Goal: Navigation & Orientation: Find specific page/section

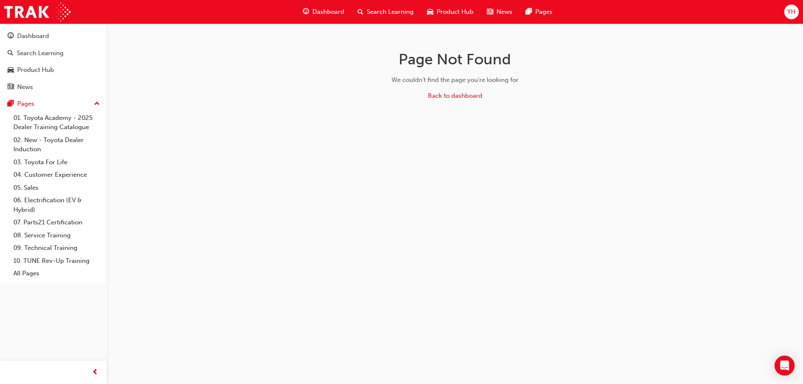
click at [319, 12] on span "Dashboard" at bounding box center [328, 12] width 32 height 10
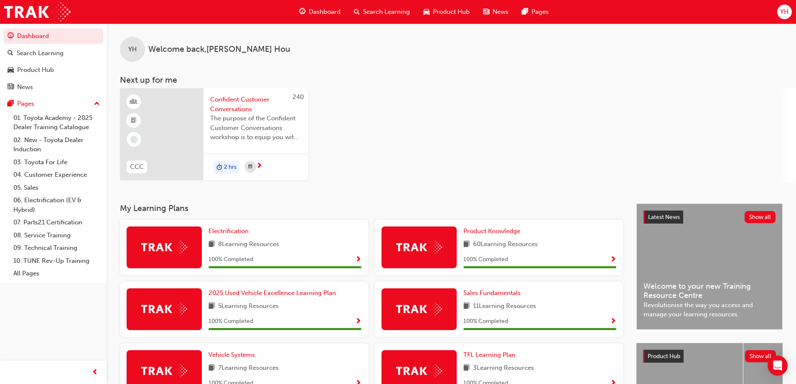
click at [449, 12] on span "Product Hub" at bounding box center [451, 12] width 37 height 10
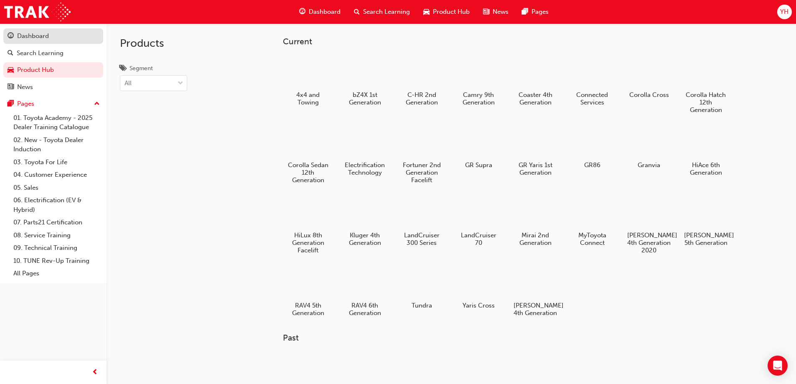
click at [41, 35] on div "Dashboard" at bounding box center [33, 36] width 32 height 10
